Goal: Task Accomplishment & Management: Manage account settings

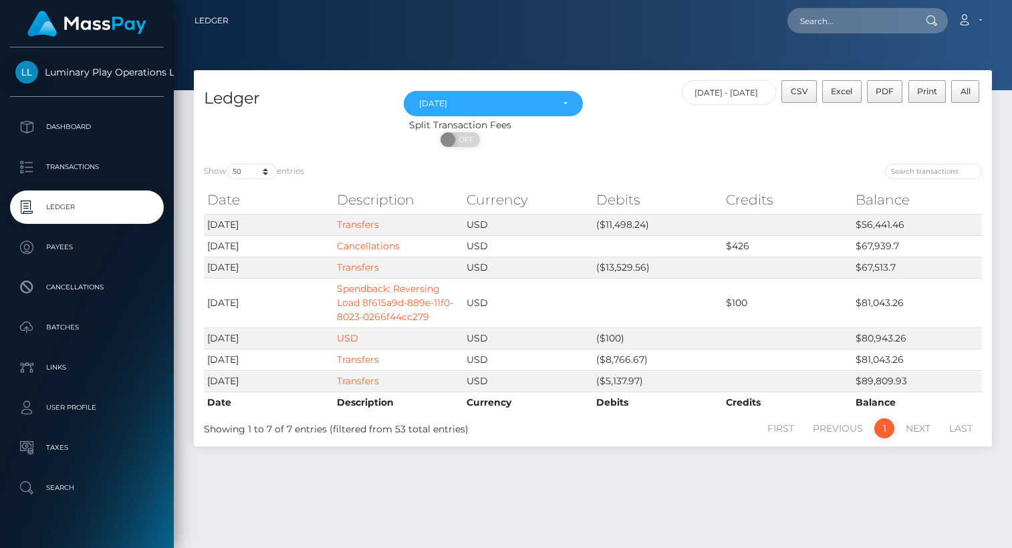
select select "Sep 2025"
select select "50"
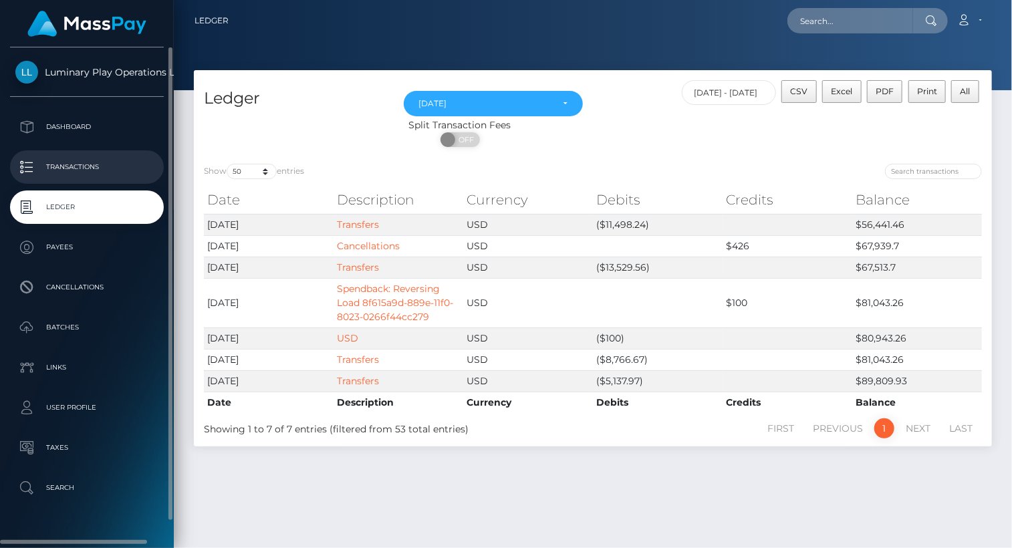
click at [86, 162] on p "Transactions" at bounding box center [86, 167] width 143 height 20
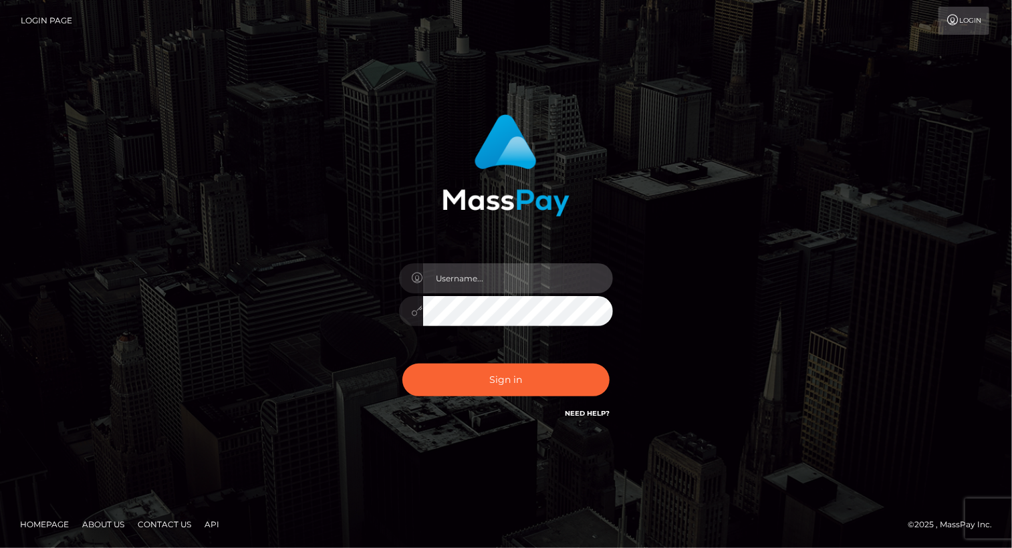
click at [513, 277] on input "text" at bounding box center [518, 278] width 190 height 30
type input "Arlene.luminaryplay"
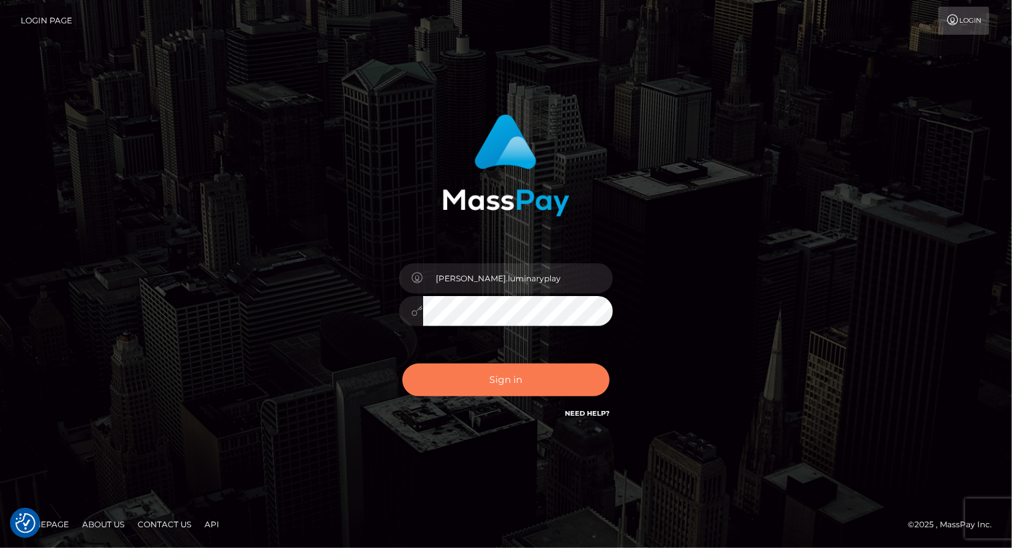
click at [539, 386] on button "Sign in" at bounding box center [505, 380] width 207 height 33
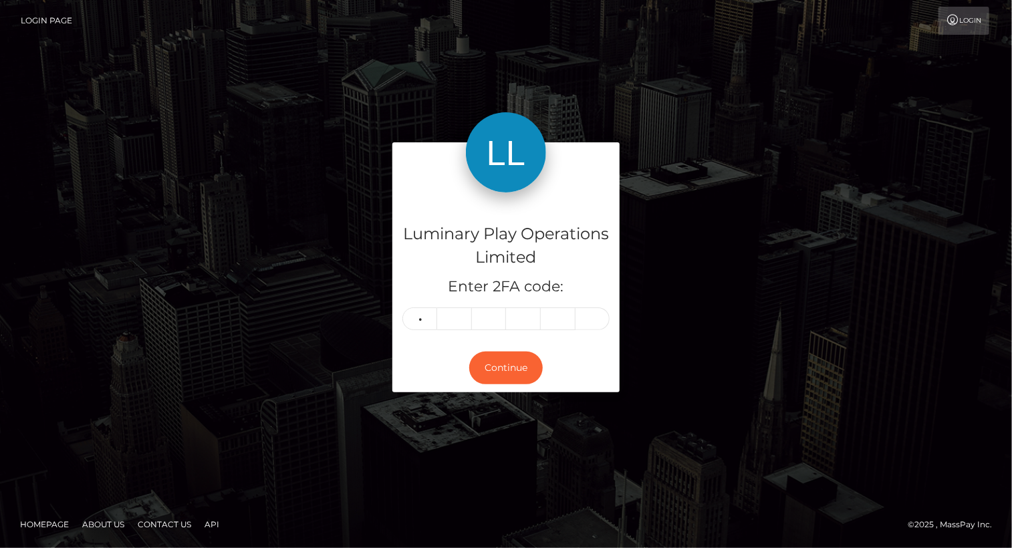
type input "3"
type input "5"
type input "4"
type input "8"
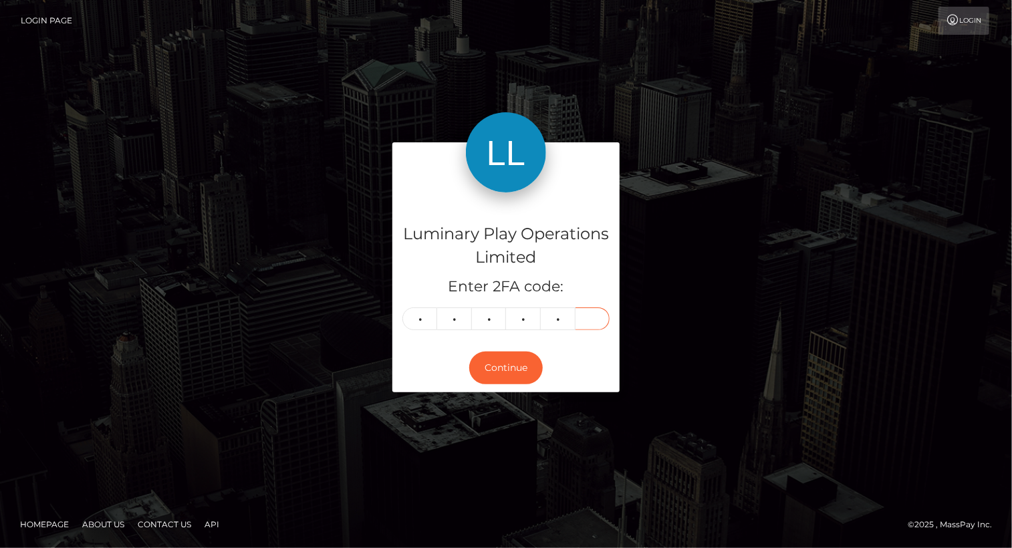
type input "0"
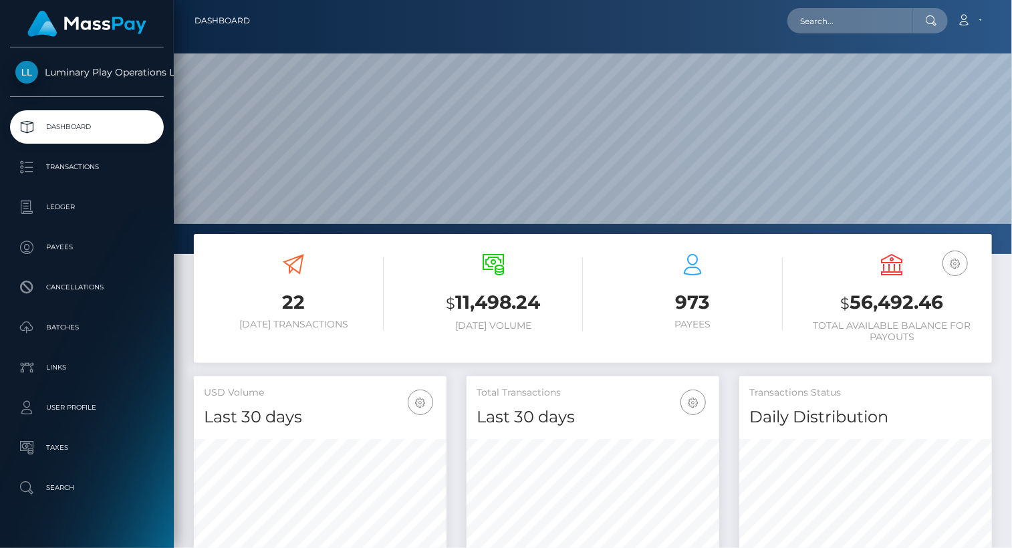
scroll to position [237, 252]
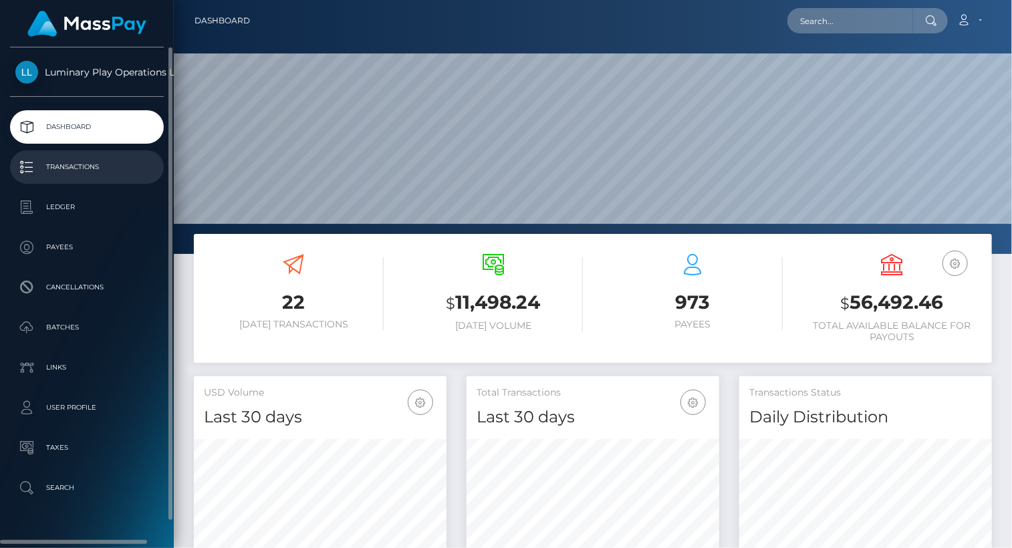
click at [92, 165] on p "Transactions" at bounding box center [86, 167] width 143 height 20
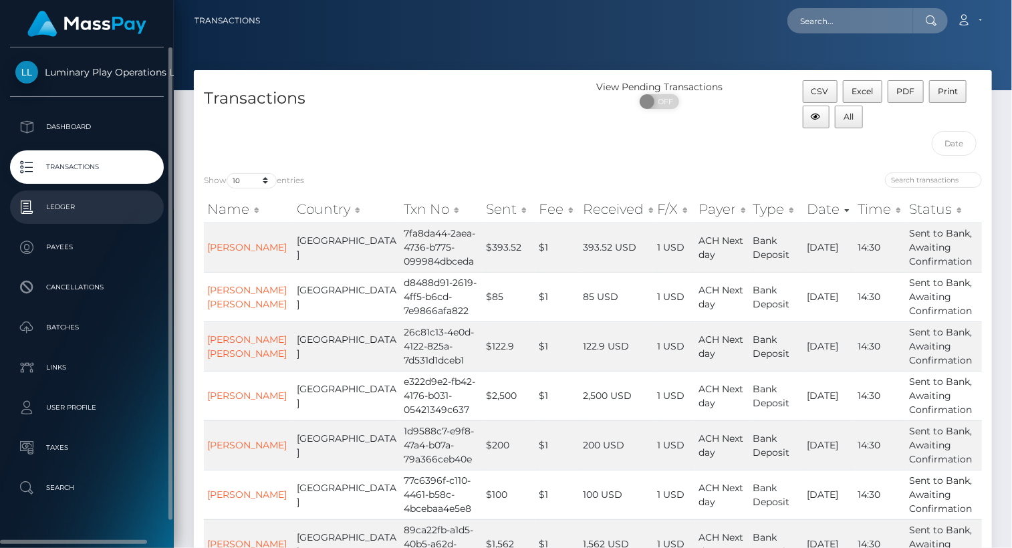
click at [66, 212] on p "Ledger" at bounding box center [86, 207] width 143 height 20
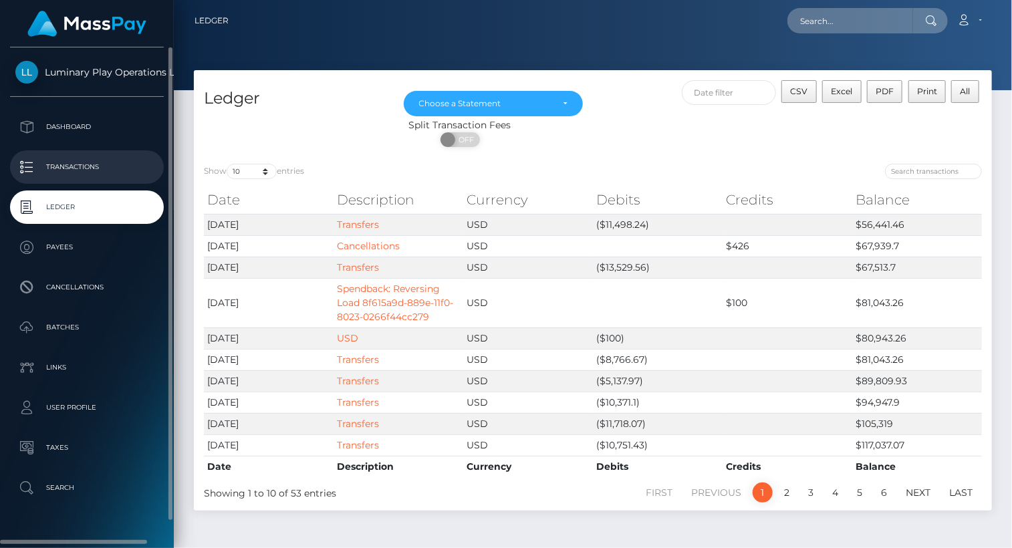
click at [76, 163] on p "Transactions" at bounding box center [86, 167] width 143 height 20
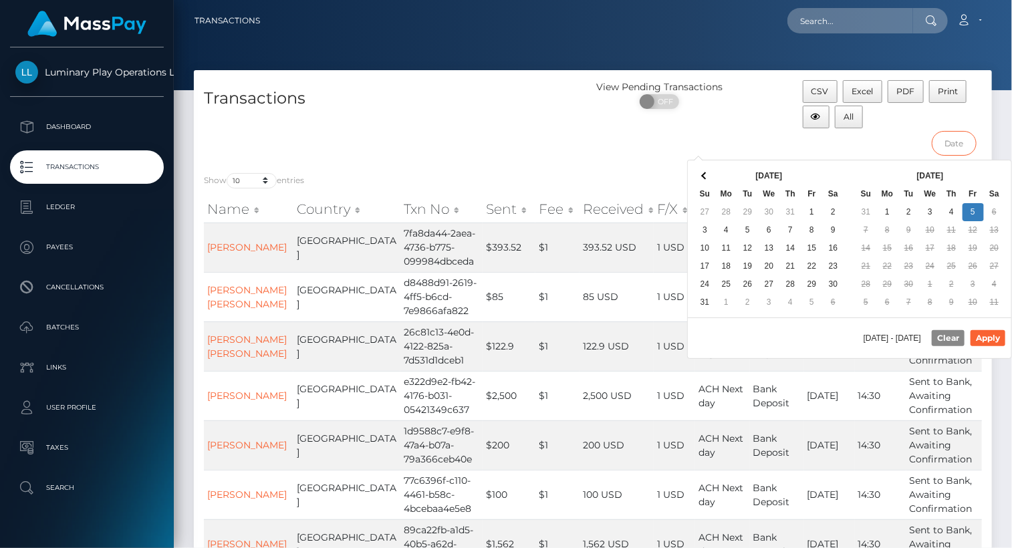
click at [957, 141] on input "text" at bounding box center [954, 143] width 45 height 25
click at [997, 338] on button "Apply" at bounding box center [988, 338] width 35 height 16
type input "08/30/2025 - 09/05/2025"
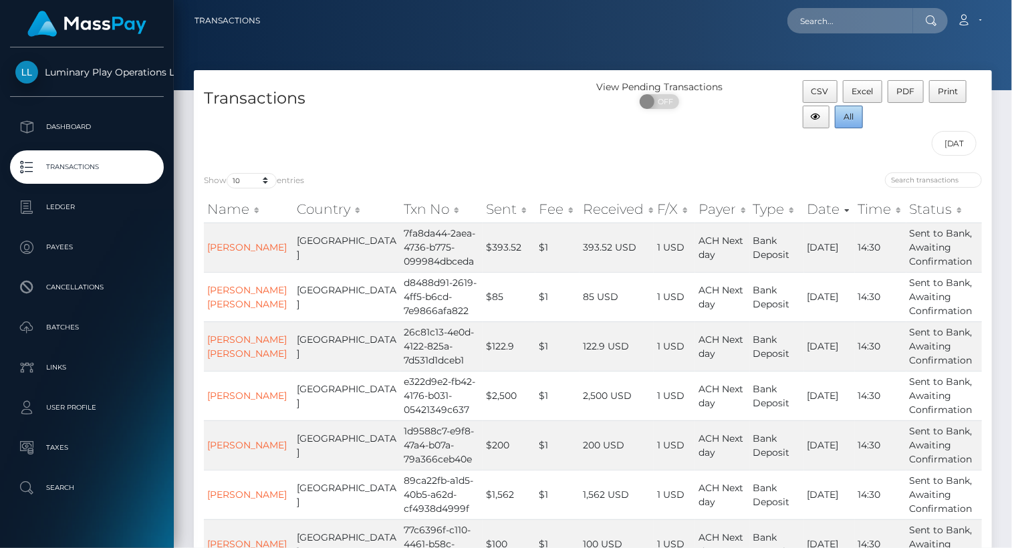
click at [850, 116] on span "All" at bounding box center [849, 117] width 10 height 10
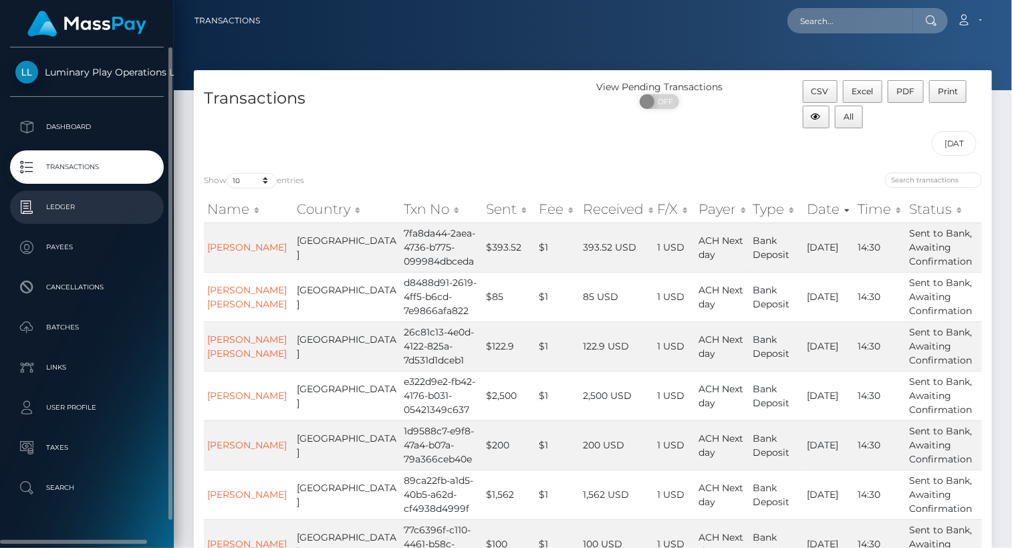
click at [64, 203] on p "Ledger" at bounding box center [86, 207] width 143 height 20
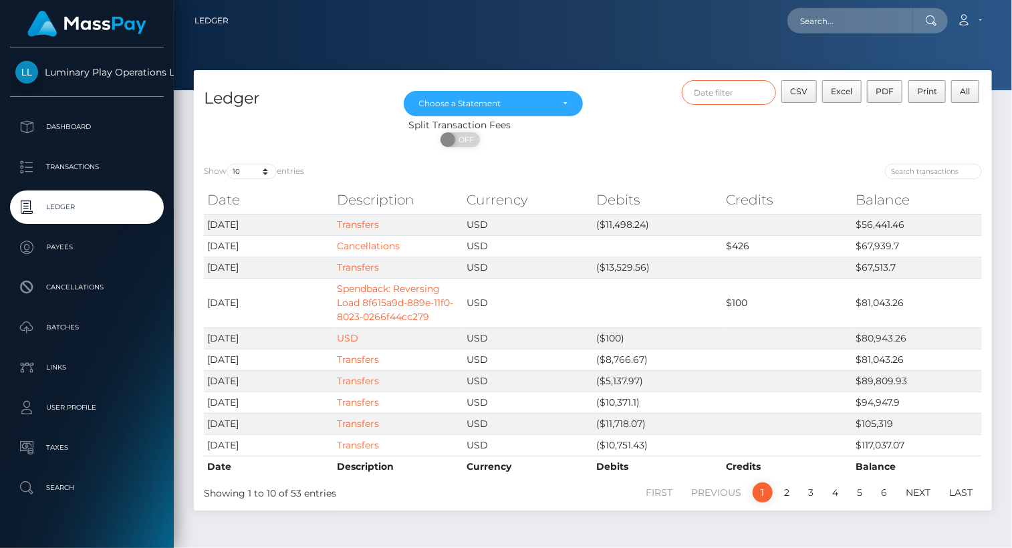
click at [731, 94] on input "text" at bounding box center [729, 92] width 95 height 25
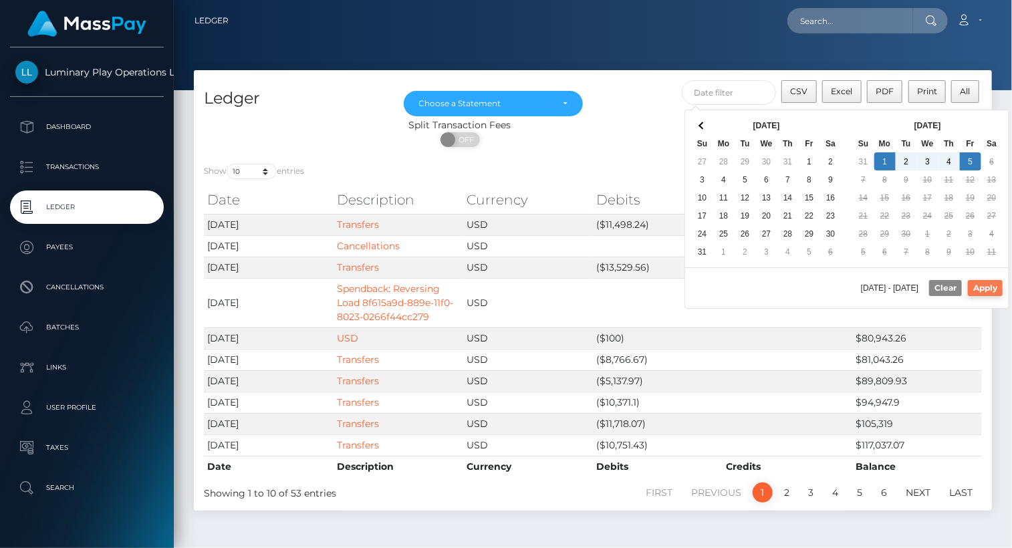
click at [993, 283] on button "Apply" at bounding box center [985, 288] width 35 height 16
type input "09/01/2025 - 09/05/2025"
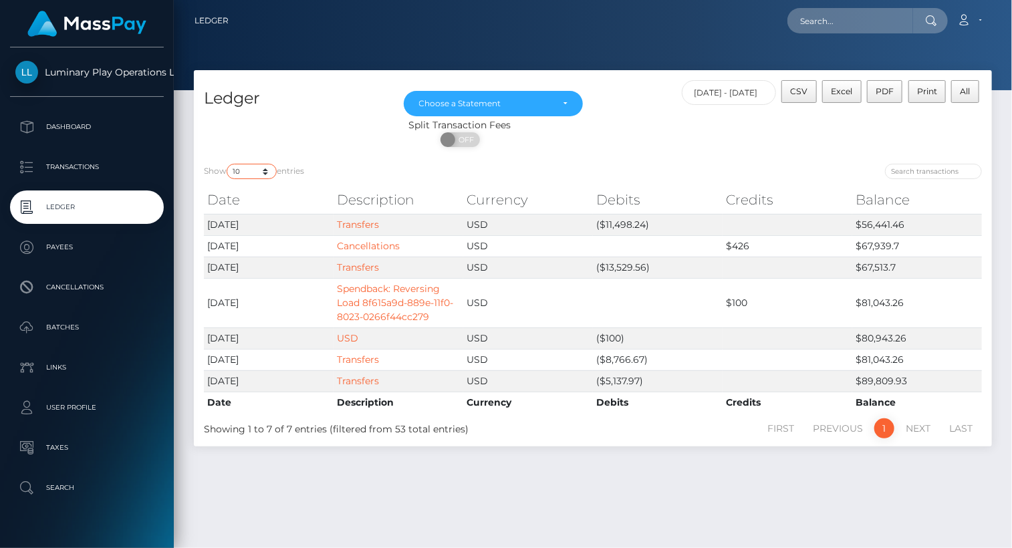
click at [245, 170] on select "10 25 50 100 250" at bounding box center [252, 171] width 50 height 15
select select "25"
click at [228, 164] on select "10 25 50 100 250" at bounding box center [252, 171] width 50 height 15
click at [808, 92] on span "CSV" at bounding box center [799, 91] width 17 height 10
click at [562, 102] on div "Choose a Statement" at bounding box center [493, 103] width 149 height 11
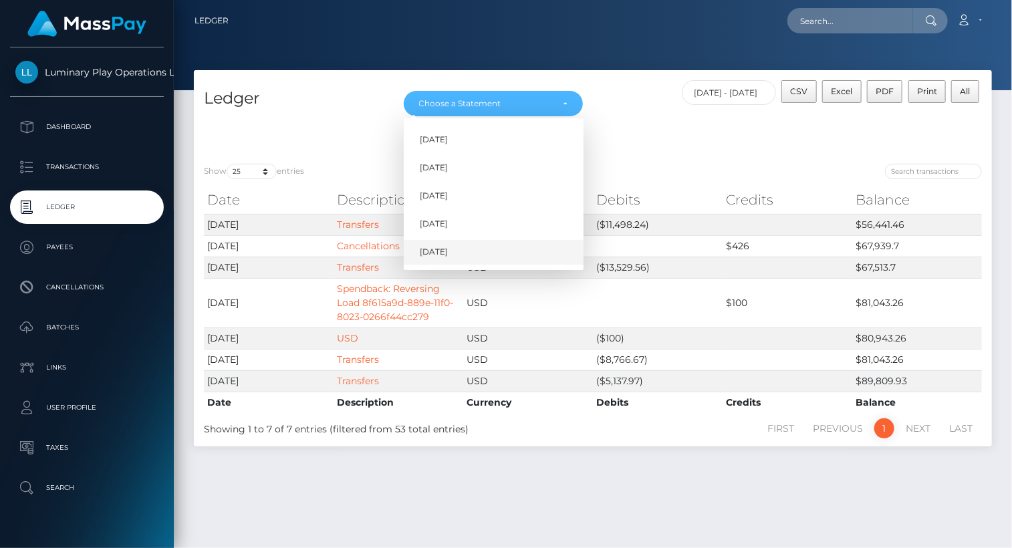
click at [461, 251] on link "Sep 2025" at bounding box center [494, 252] width 180 height 25
select select "Sep 2025"
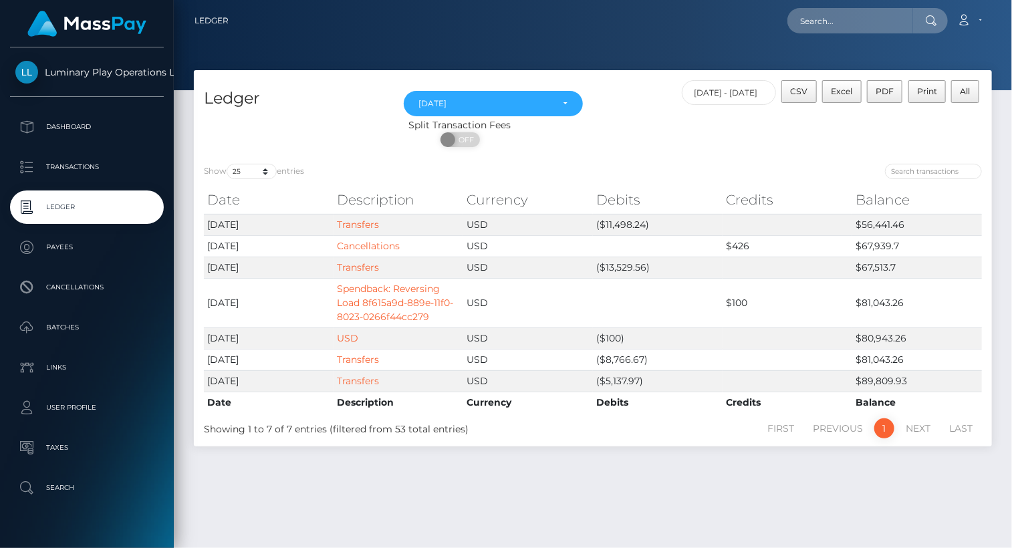
click at [428, 470] on div "Ledger May 2025 Jun 2025 Jul 2025 Aug 2025 Sep 2025 Sep 2025 May 2025 Jun 2025 …" at bounding box center [593, 303] width 838 height 466
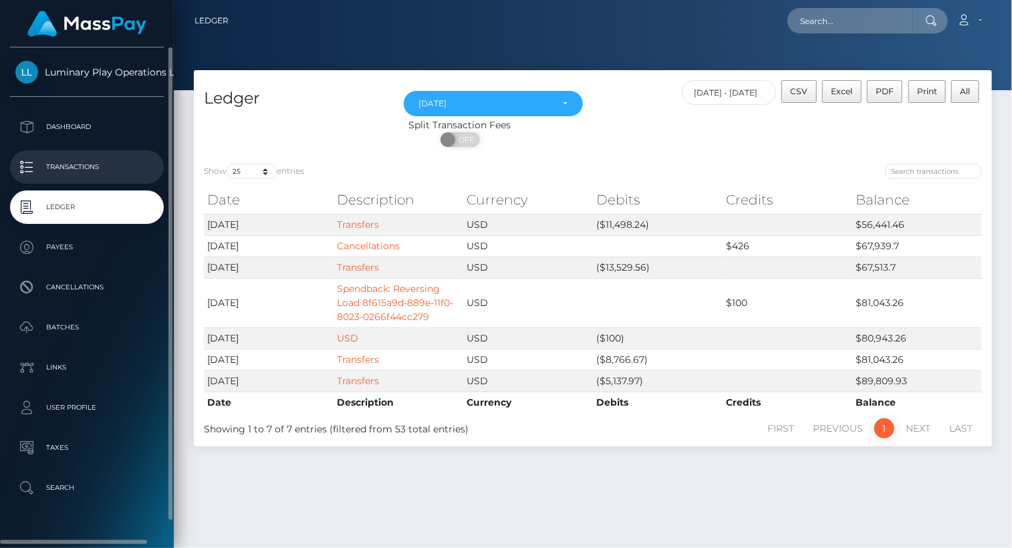
click at [72, 168] on p "Transactions" at bounding box center [86, 167] width 143 height 20
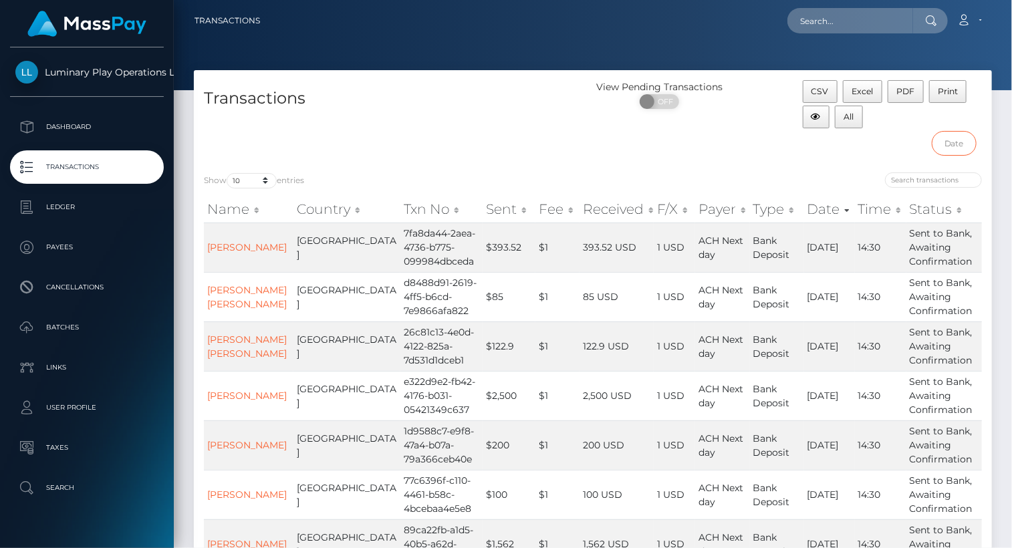
click at [947, 144] on input "text" at bounding box center [954, 143] width 45 height 25
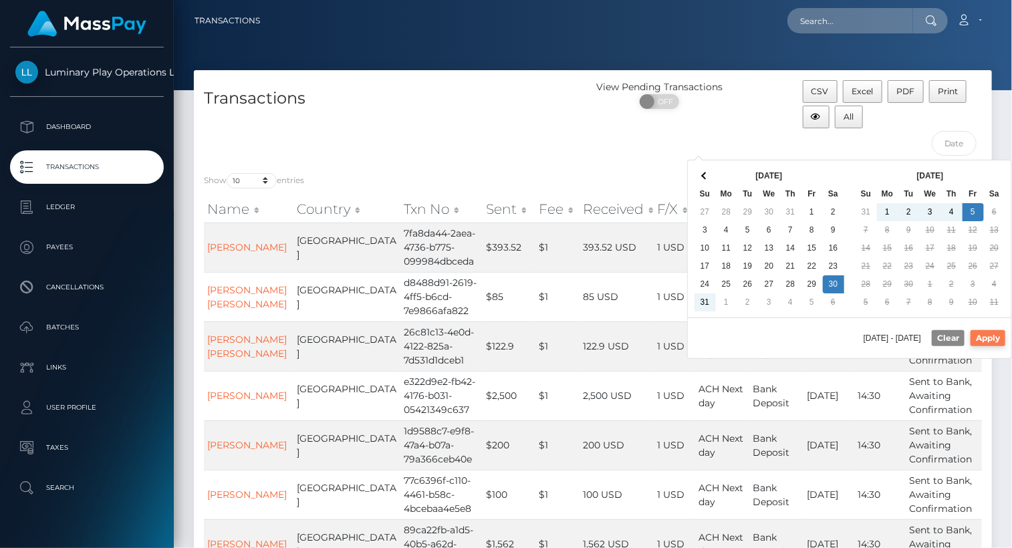
click at [992, 332] on button "Apply" at bounding box center [988, 338] width 35 height 16
type input "08/30/2025 - 09/05/2025"
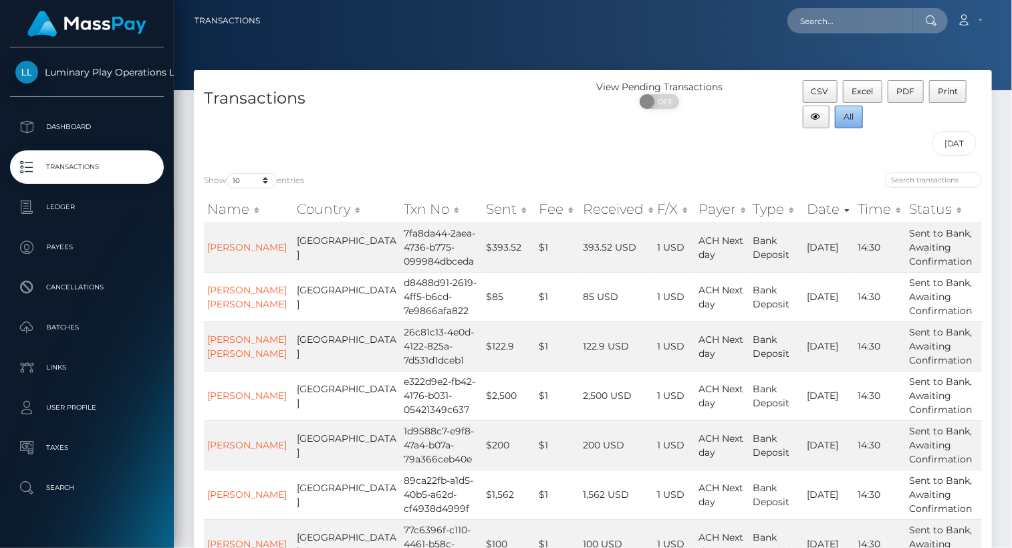
click at [852, 116] on span "All" at bounding box center [849, 117] width 10 height 10
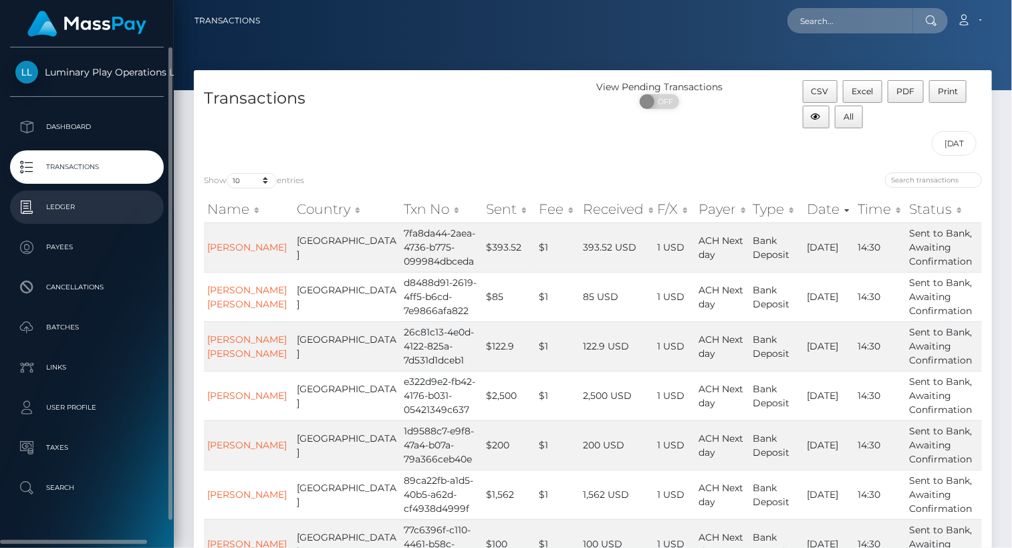
click at [94, 209] on p "Ledger" at bounding box center [86, 207] width 143 height 20
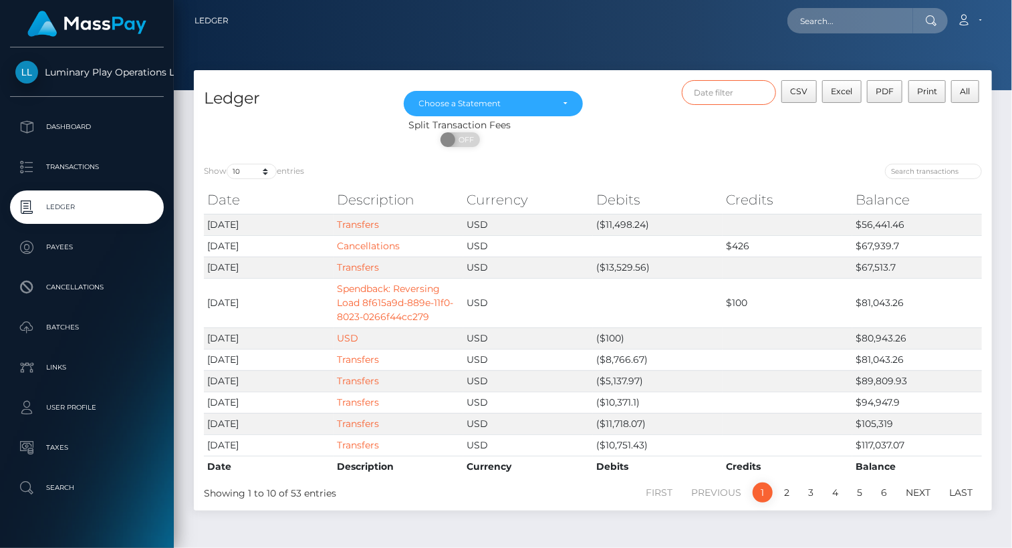
click at [723, 88] on input "text" at bounding box center [729, 92] width 95 height 25
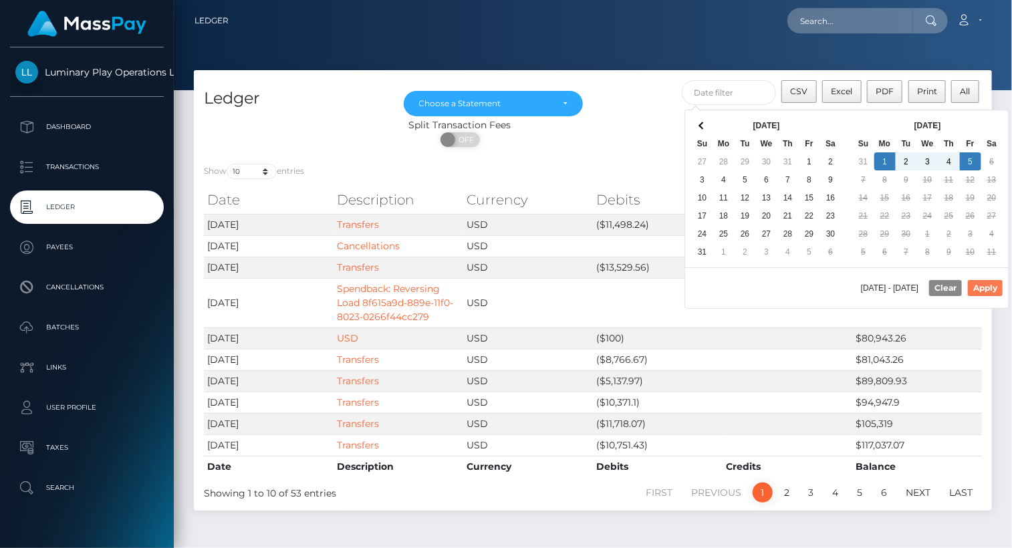
click at [991, 287] on button "Apply" at bounding box center [985, 288] width 35 height 16
type input "09/01/2025 - 09/05/2025"
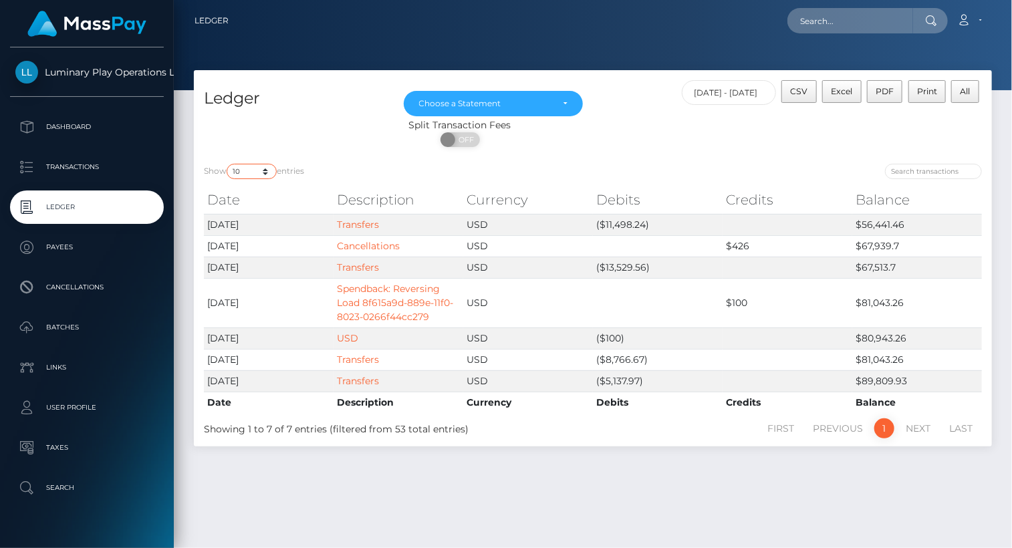
click at [250, 168] on select "10 25 50 100 250" at bounding box center [252, 171] width 50 height 15
select select "25"
click at [228, 164] on select "10 25 50 100 250" at bounding box center [252, 171] width 50 height 15
click at [802, 91] on span "CSV" at bounding box center [799, 91] width 17 height 10
click at [564, 102] on div "Choose a Statement" at bounding box center [493, 103] width 149 height 11
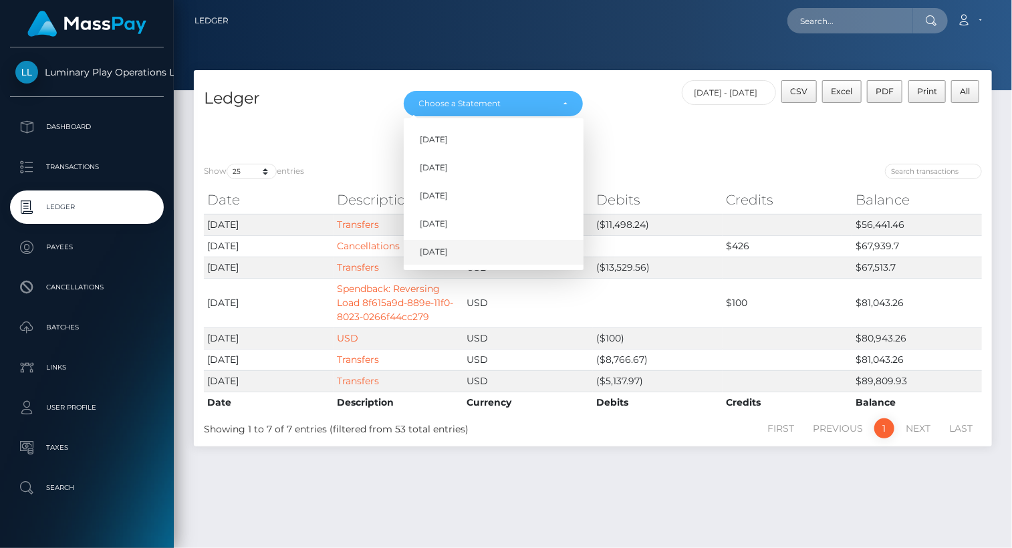
click at [444, 253] on span "Sep 2025" at bounding box center [434, 253] width 28 height 12
select select "Sep 2025"
